Goal: Navigation & Orientation: Find specific page/section

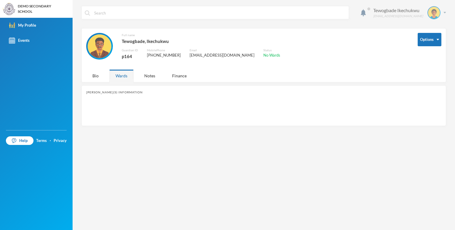
click at [415, 15] on div "[EMAIL_ADDRESS][DOMAIN_NAME]" at bounding box center [399, 16] width 50 height 4
click at [430, 43] on button "Logout" at bounding box center [430, 43] width 27 height 9
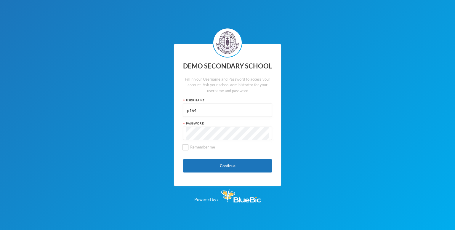
click at [208, 111] on input "p164" at bounding box center [227, 110] width 82 height 13
paste input "e6"
type input "e6"
click at [211, 167] on button "Continue" at bounding box center [227, 165] width 89 height 13
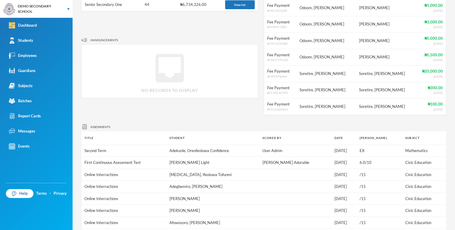
scroll to position [336, 0]
click at [62, 11] on div "DEMO SECONDARY SCHOOL" at bounding box center [36, 9] width 73 height 18
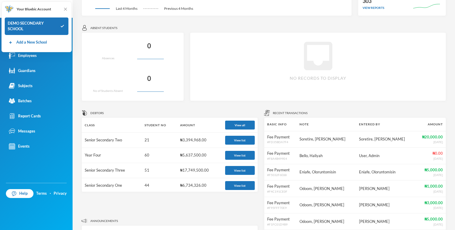
scroll to position [0, 0]
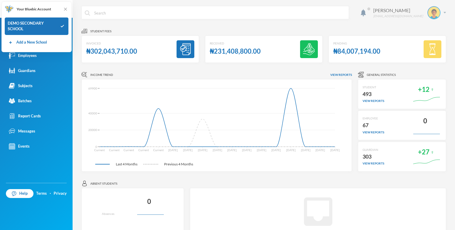
click at [400, 9] on div "[PERSON_NAME]" at bounding box center [399, 10] width 50 height 7
click at [420, 30] on div "My Profile" at bounding box center [425, 29] width 27 height 6
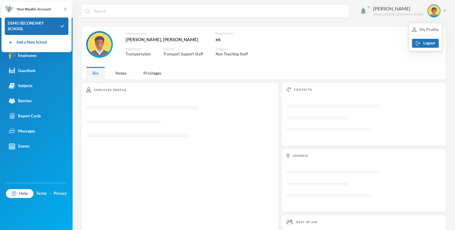
scroll to position [2, 0]
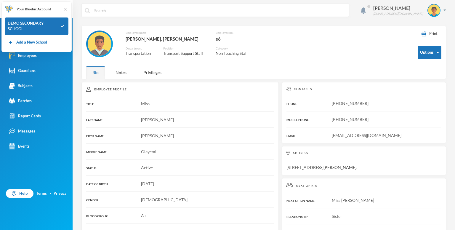
click at [66, 8] on img at bounding box center [66, 9] width 6 height 6
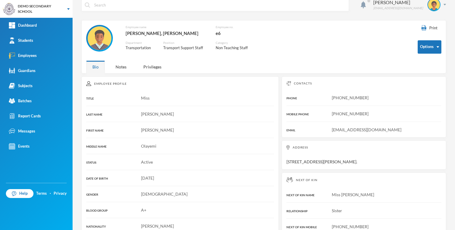
scroll to position [9, 0]
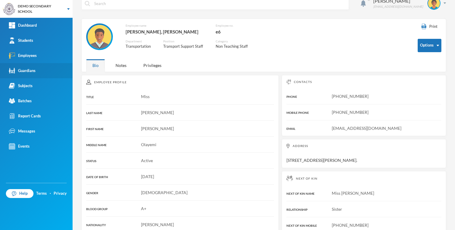
click at [28, 67] on link "Guardians" at bounding box center [36, 70] width 73 height 15
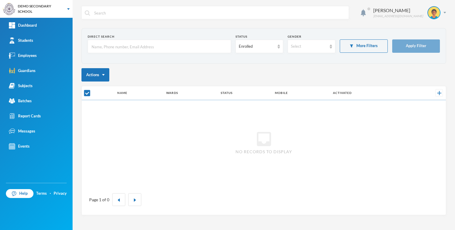
checkbox input "false"
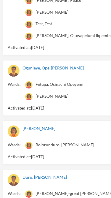
scroll to position [272, 0]
